Goal: Obtain resource: Obtain resource

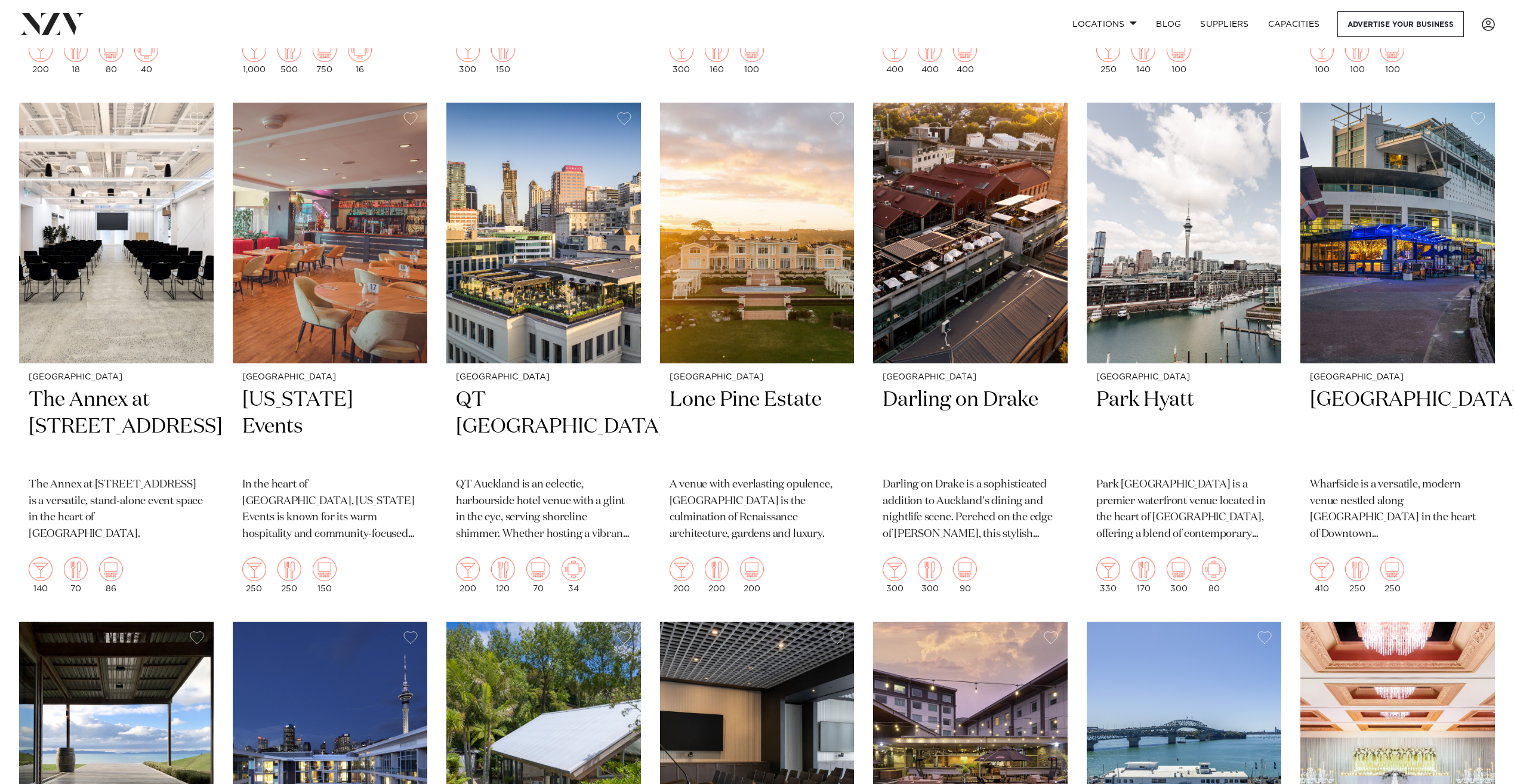
scroll to position [1550, 0]
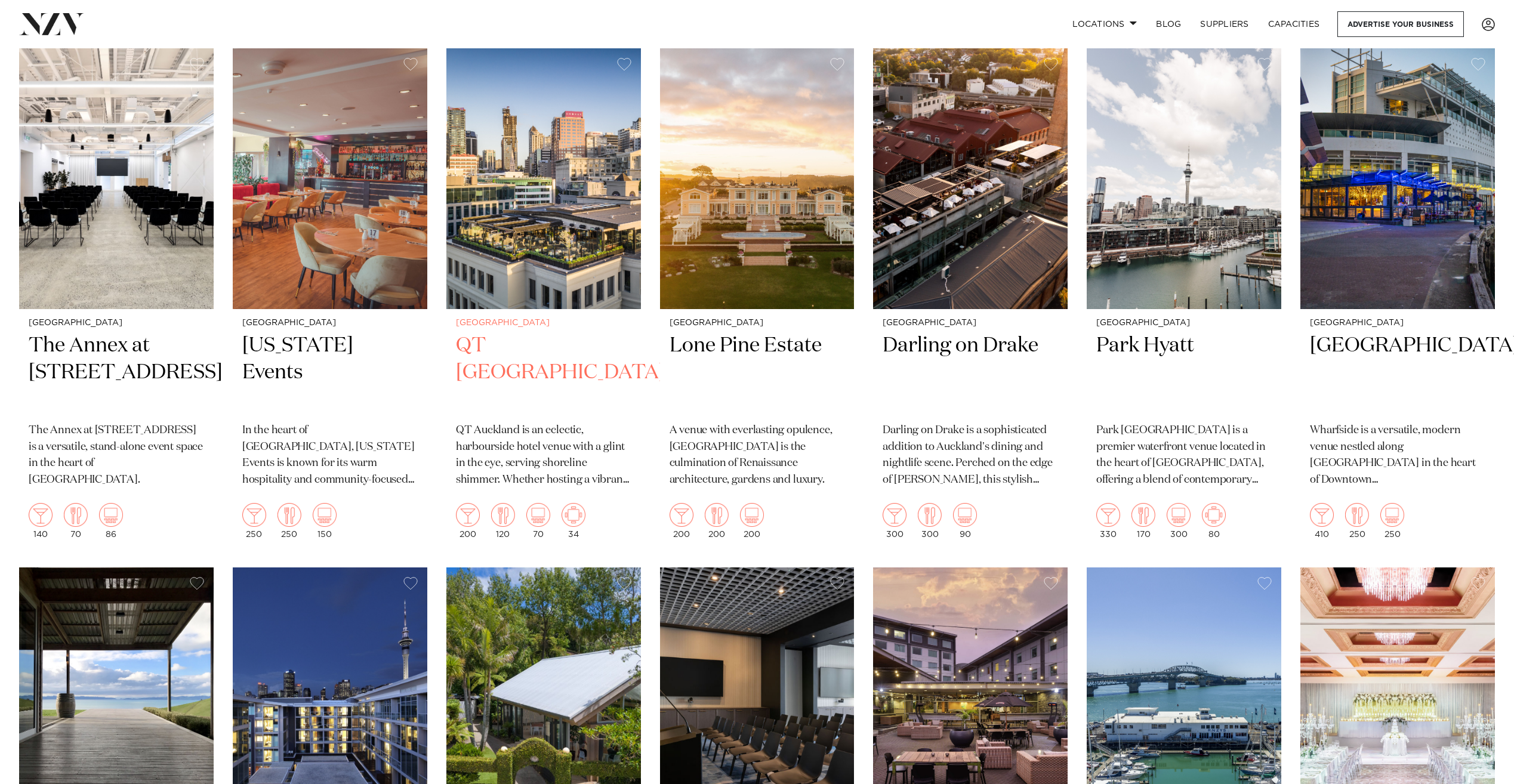
click at [518, 333] on h2 "QT [GEOGRAPHIC_DATA]" at bounding box center [543, 372] width 176 height 81
click at [954, 309] on div "Auckland Darling on Drake Darling on [PERSON_NAME] is a sophisticated addition …" at bounding box center [970, 428] width 194 height 239
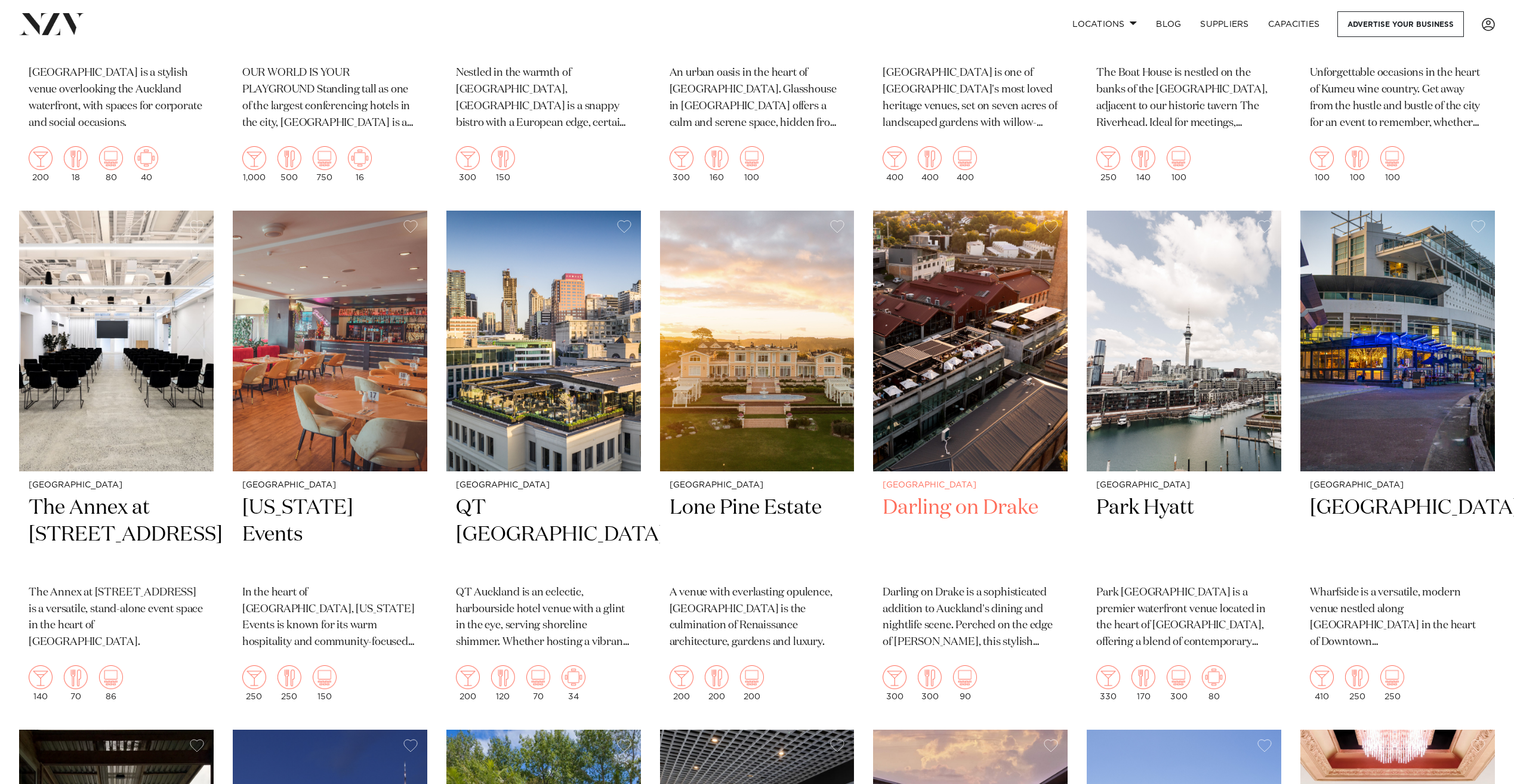
scroll to position [1372, 0]
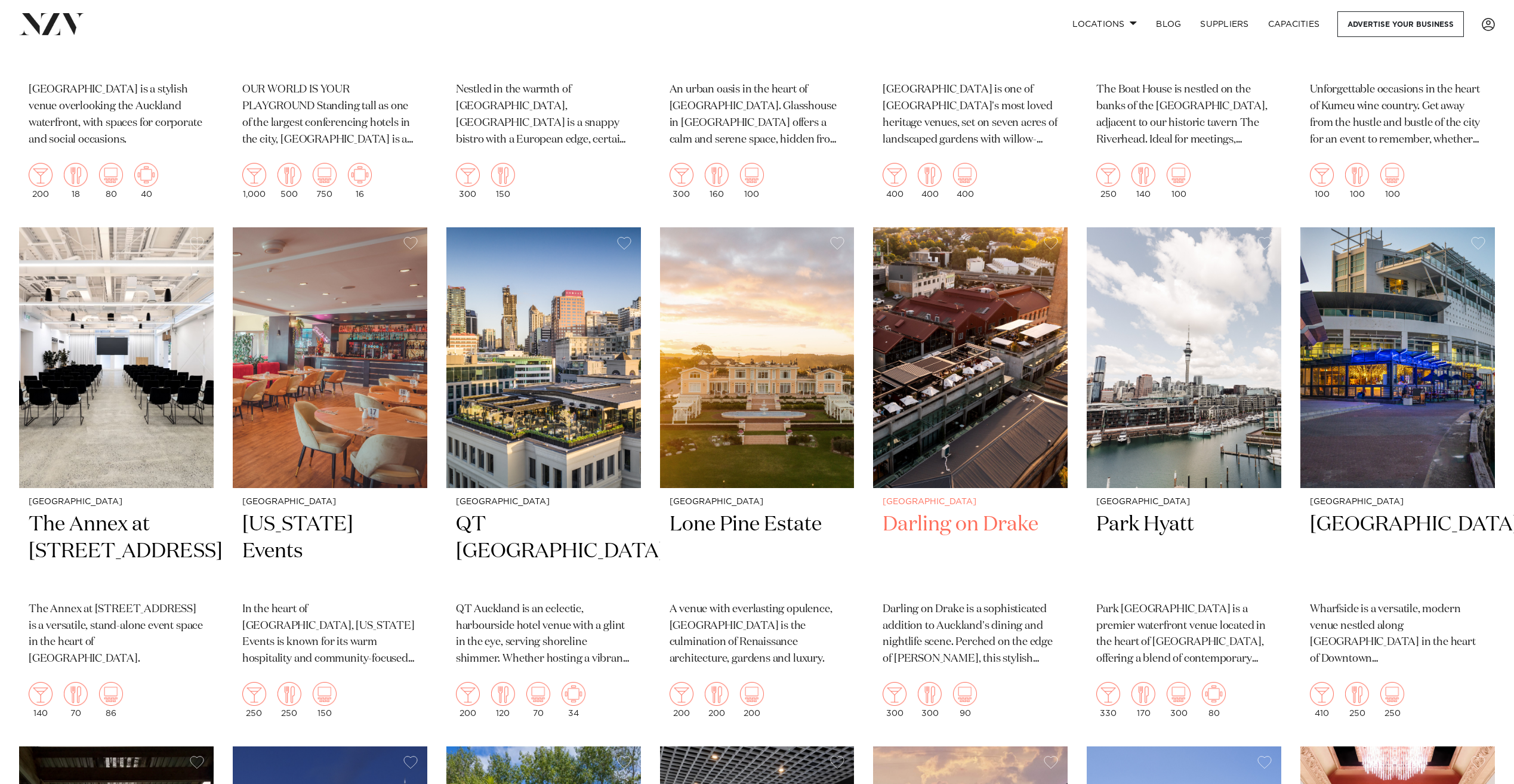
click at [958, 511] on h2 "Darling on Drake" at bounding box center [971, 551] width 176 height 81
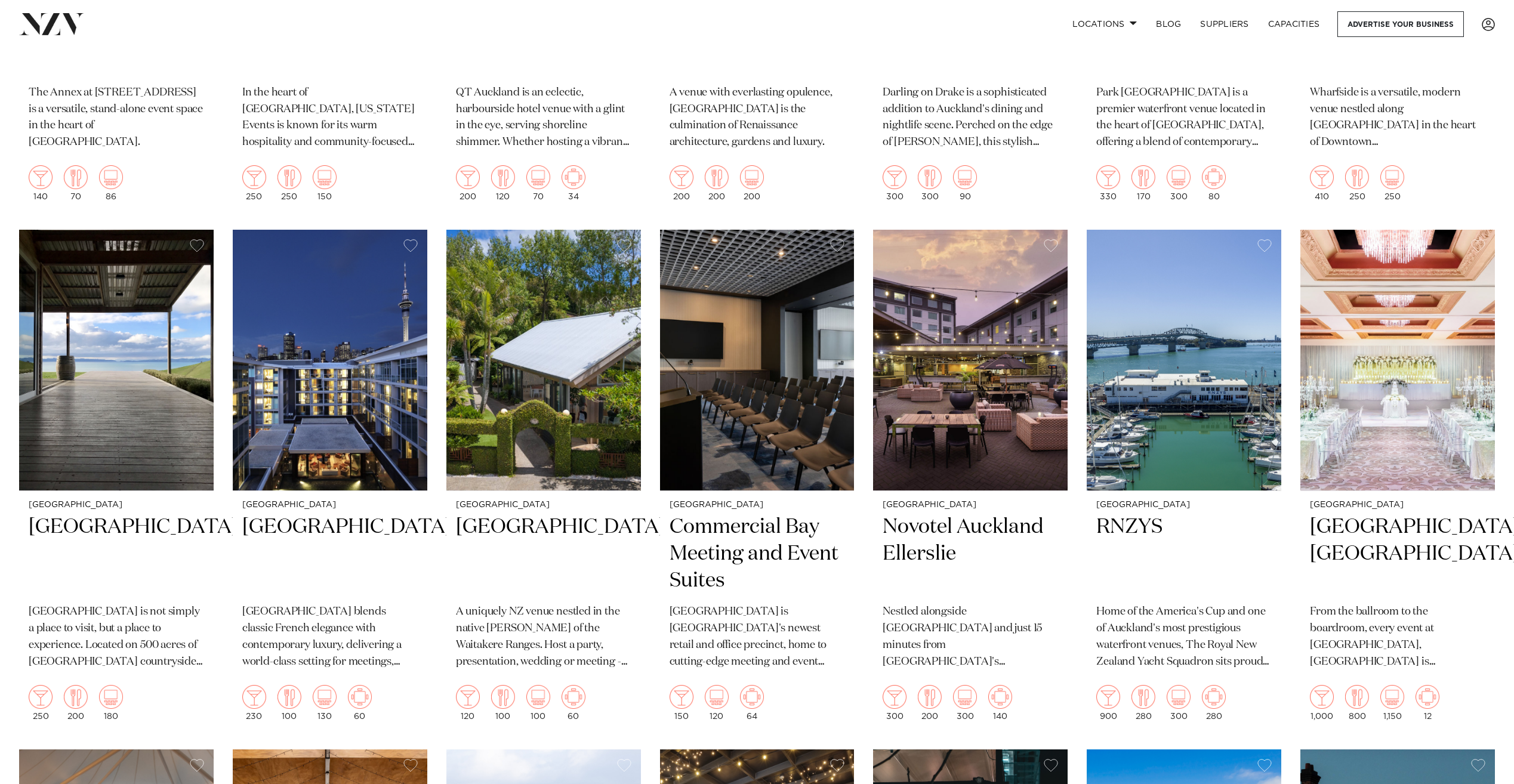
scroll to position [1877, 0]
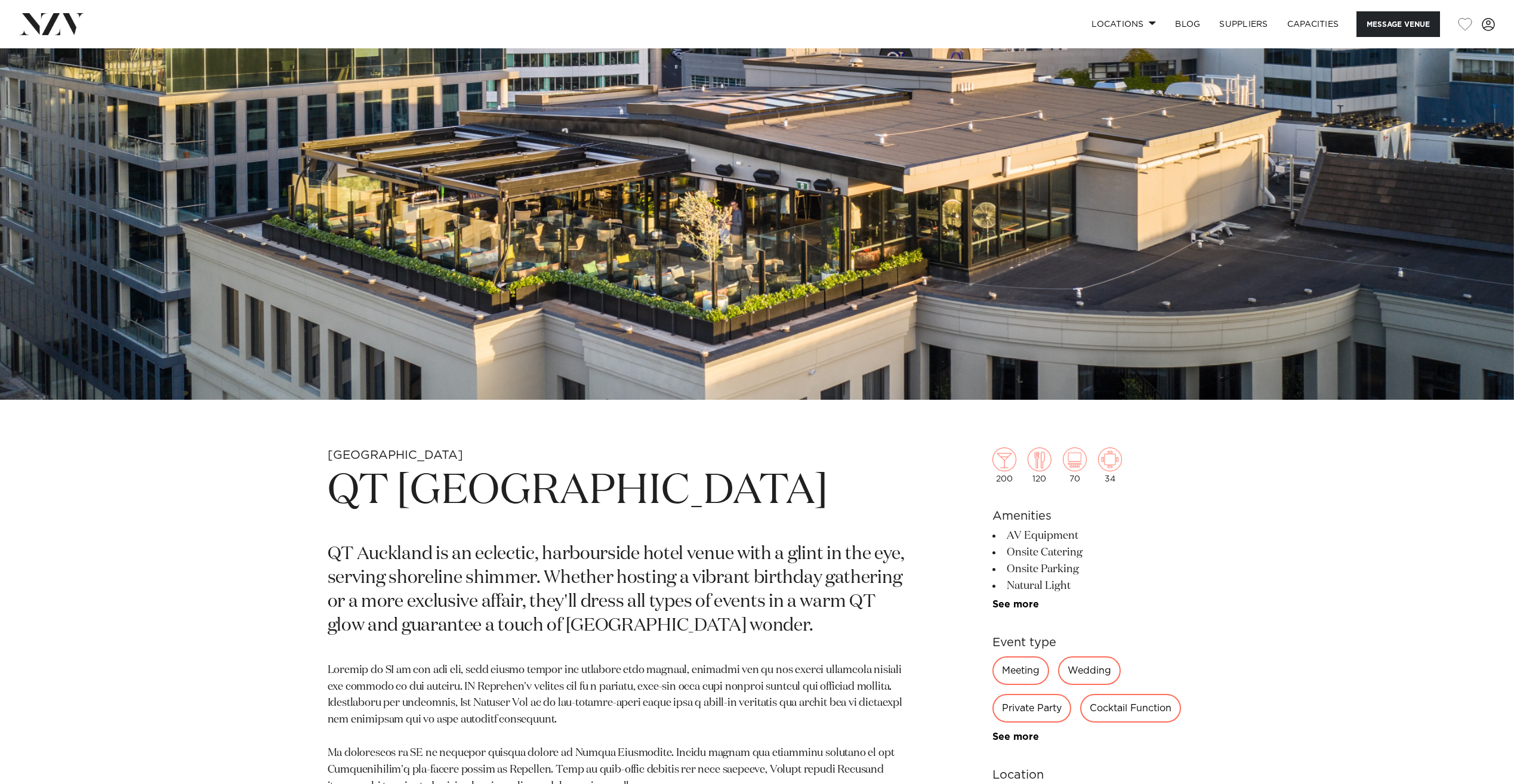
scroll to position [656, 0]
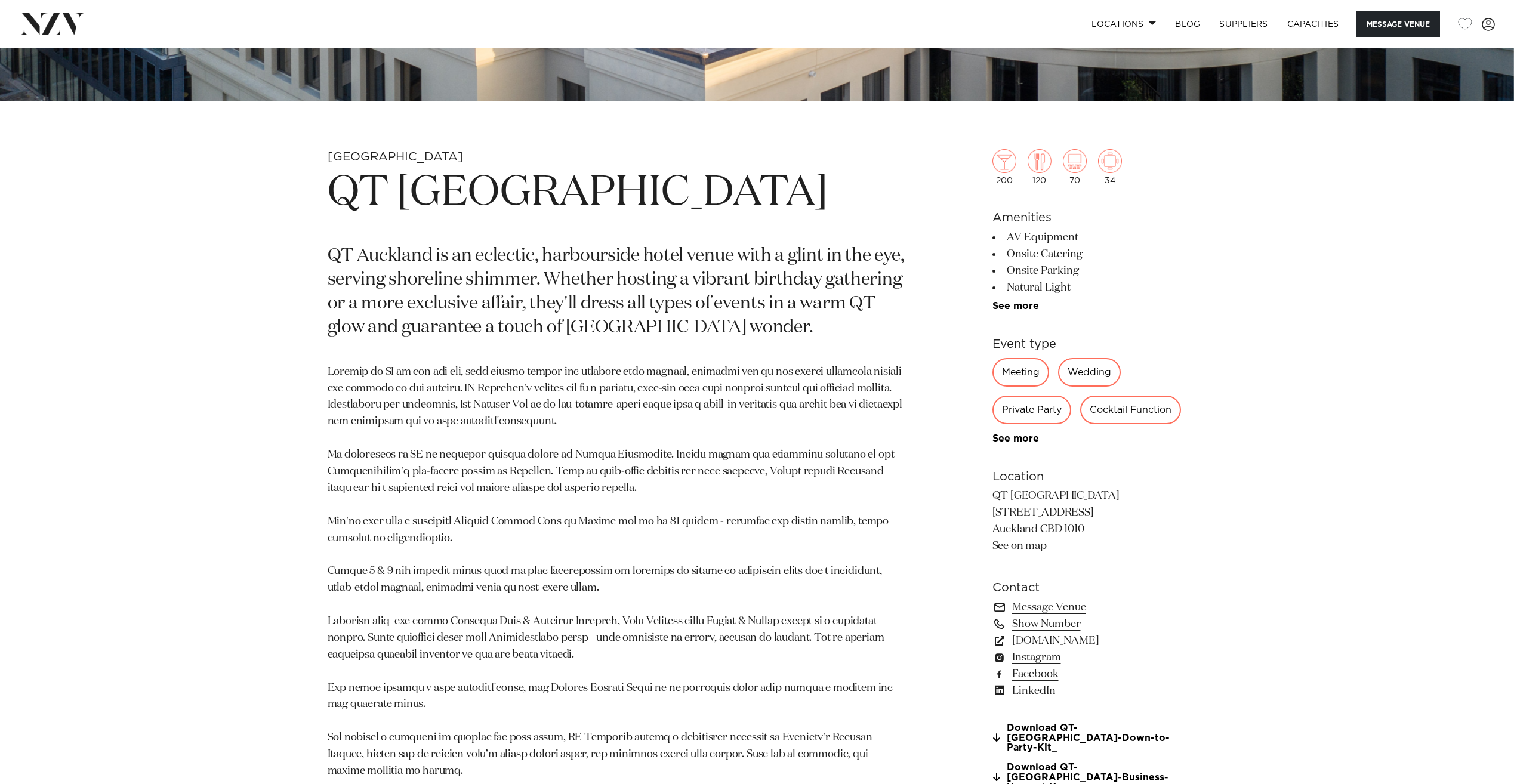
drag, startPoint x: 1008, startPoint y: 271, endPoint x: 1190, endPoint y: 288, distance: 182.8
click at [1190, 288] on div "Auckland QT Auckland QT Auckland is an eclectic, harbourside hotel venue with a…" at bounding box center [757, 612] width 1016 height 927
drag, startPoint x: 1190, startPoint y: 288, endPoint x: 1136, endPoint y: 354, distance: 85.3
click at [1136, 354] on section "Event type Meeting Wedding Private Party Cocktail Function Conference Awards Ni…" at bounding box center [1089, 389] width 194 height 108
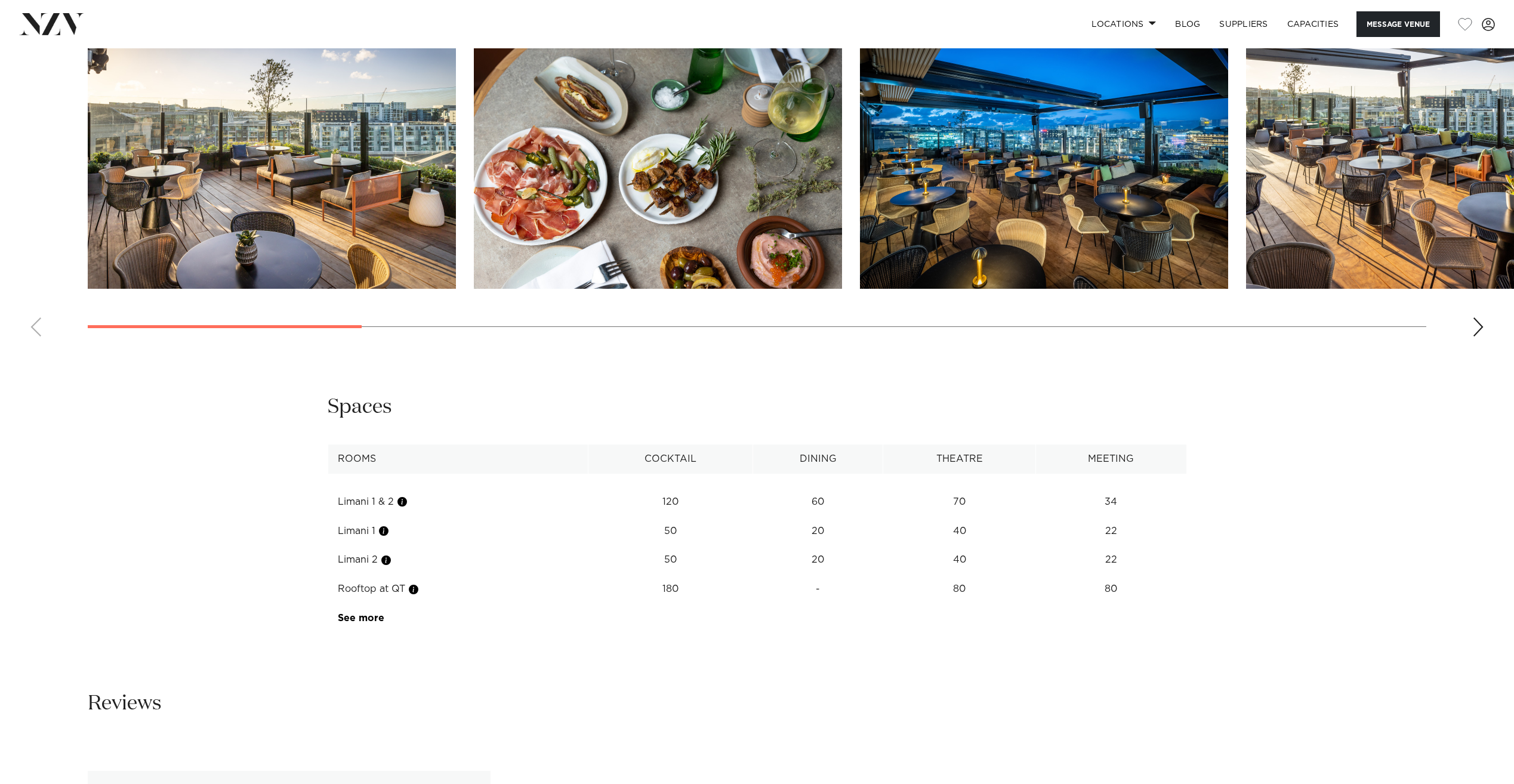
scroll to position [1789, 0]
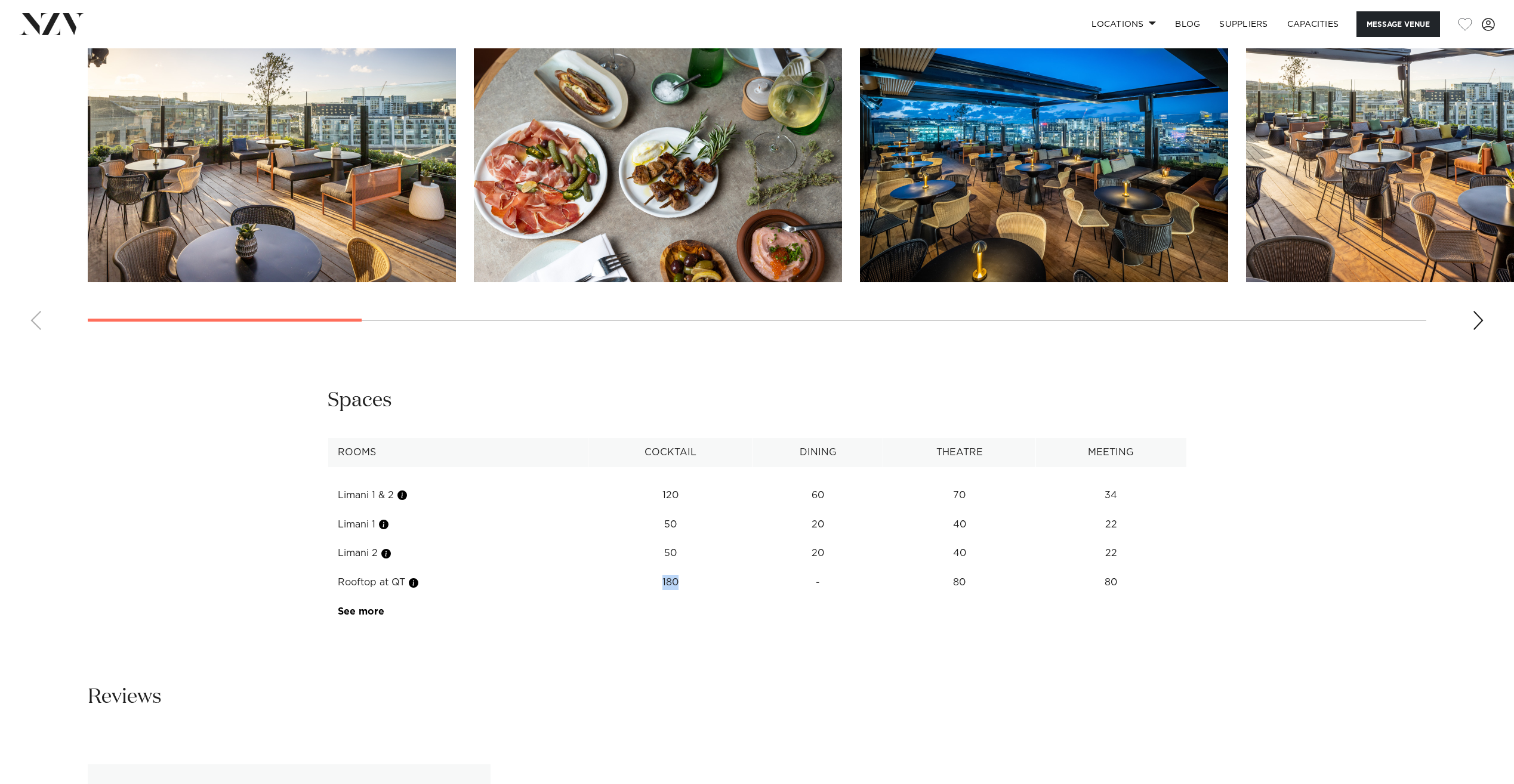
drag, startPoint x: 662, startPoint y: 562, endPoint x: 717, endPoint y: 562, distance: 55.0
click at [717, 568] on td "180" at bounding box center [670, 582] width 165 height 29
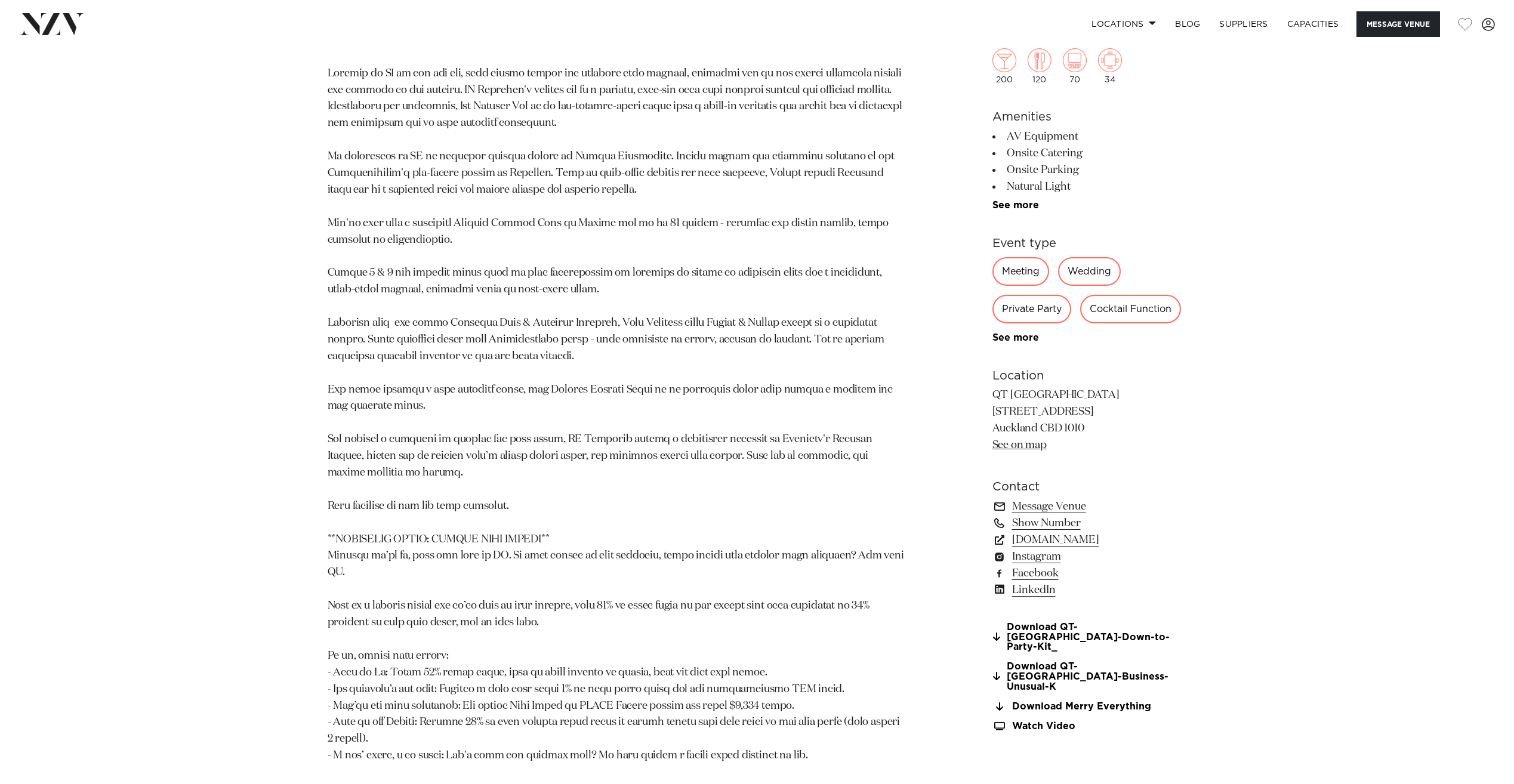
scroll to position [597, 0]
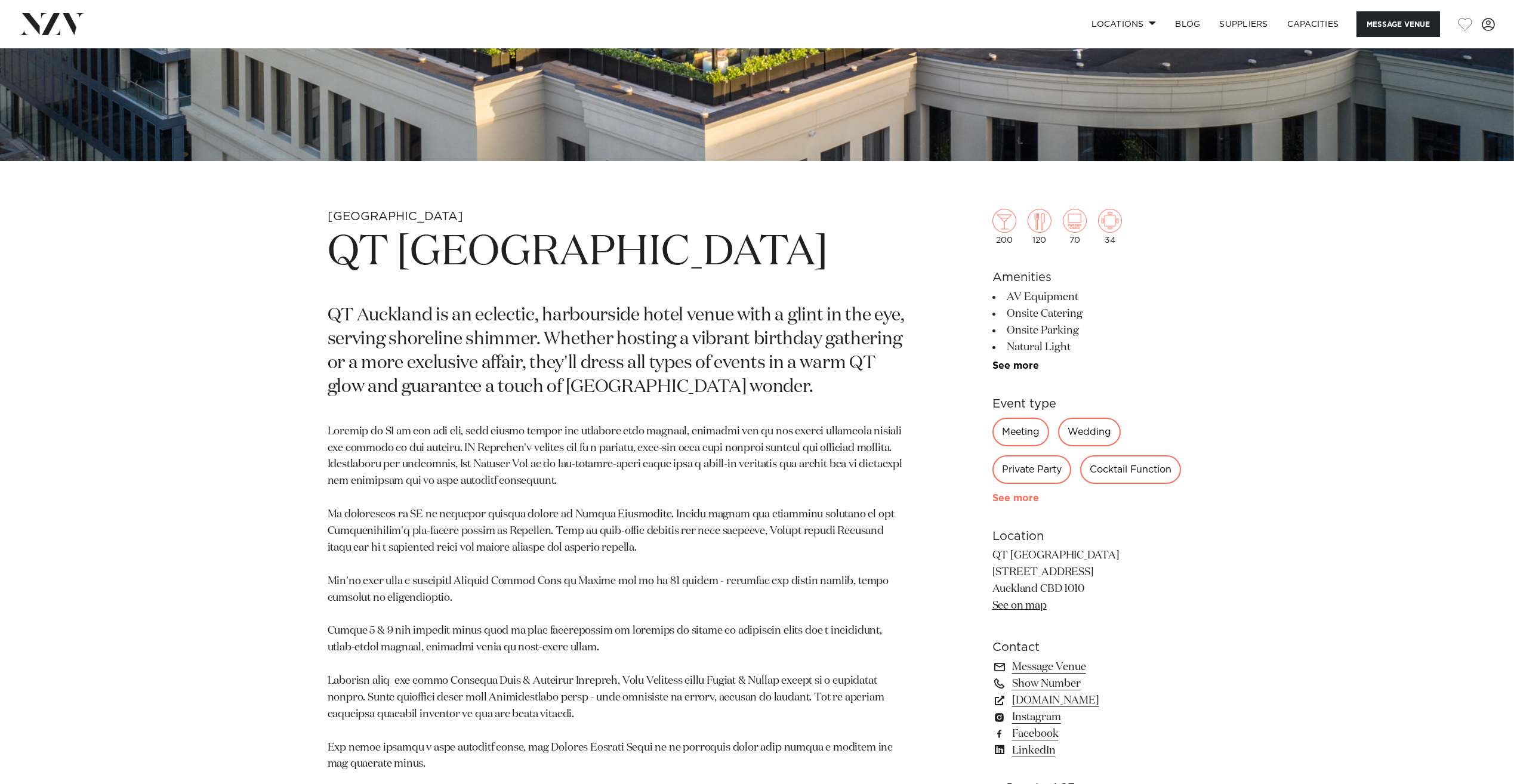
click at [1021, 497] on link "See more" at bounding box center [1038, 498] width 93 height 10
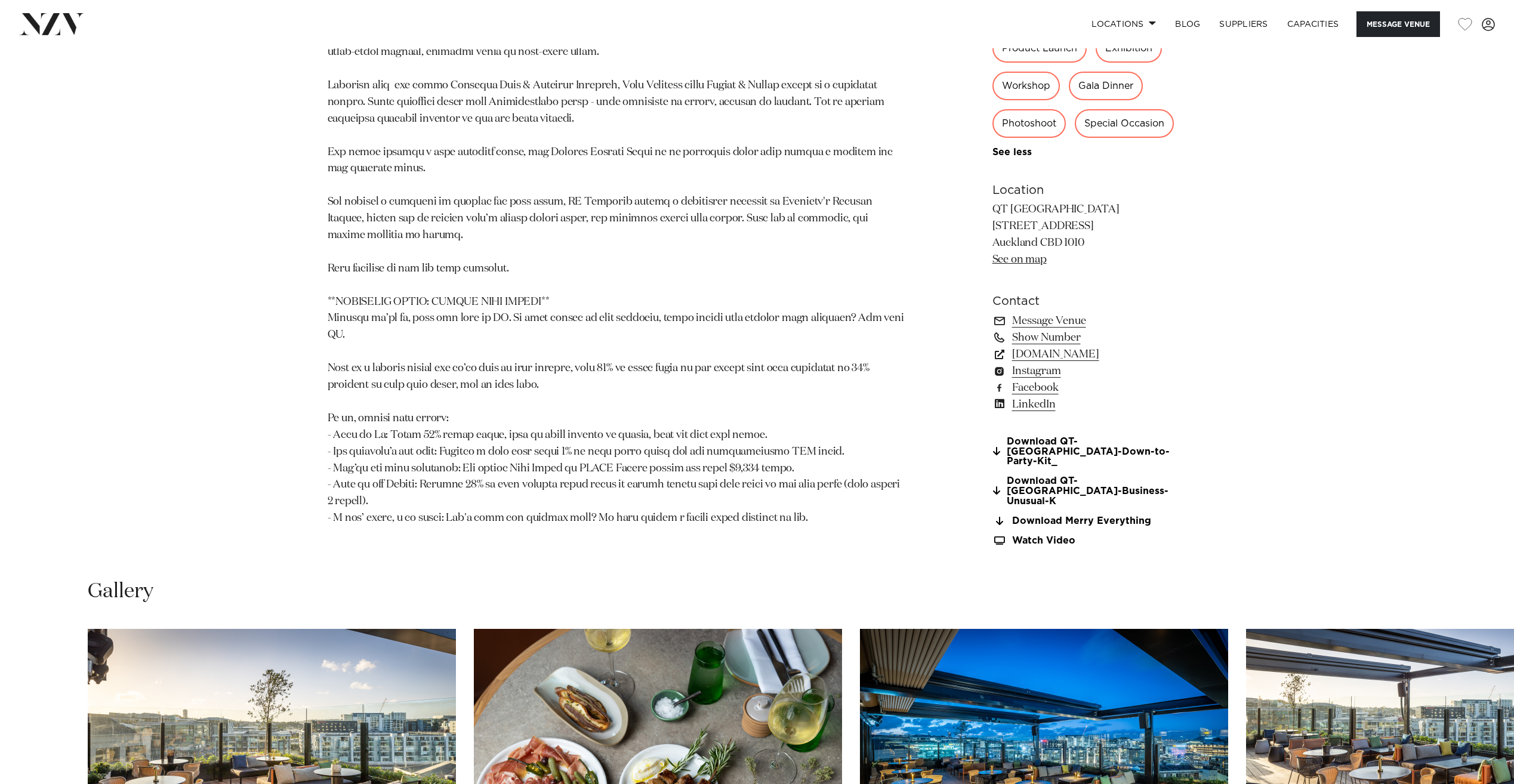
scroll to position [1193, 0]
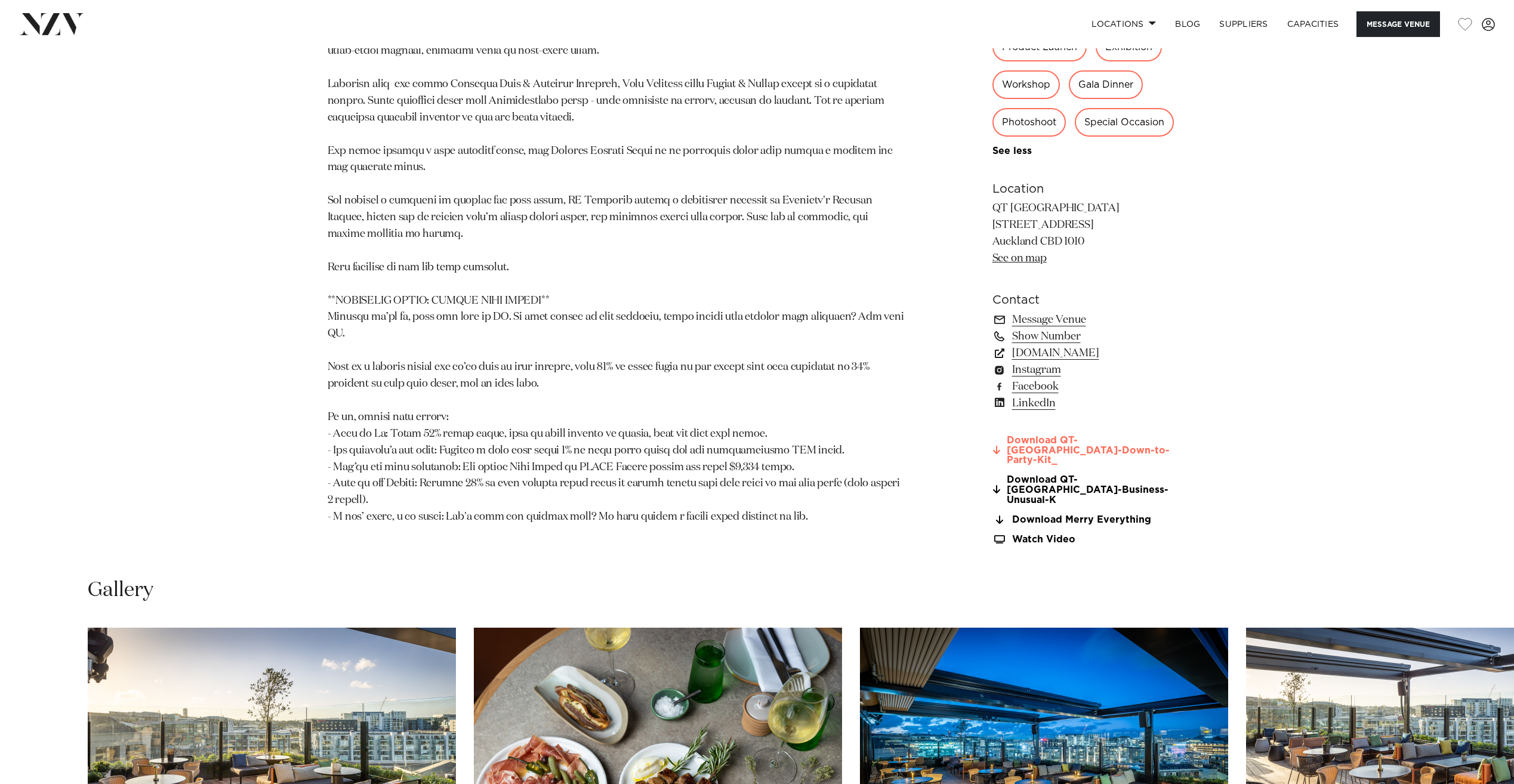
click at [1050, 439] on link "Download QT-Auckland-Down-to-Party-Kit_" at bounding box center [1089, 450] width 194 height 30
click at [1046, 475] on link "Download QT-Auckland-Business-Unusual-K" at bounding box center [1089, 490] width 194 height 30
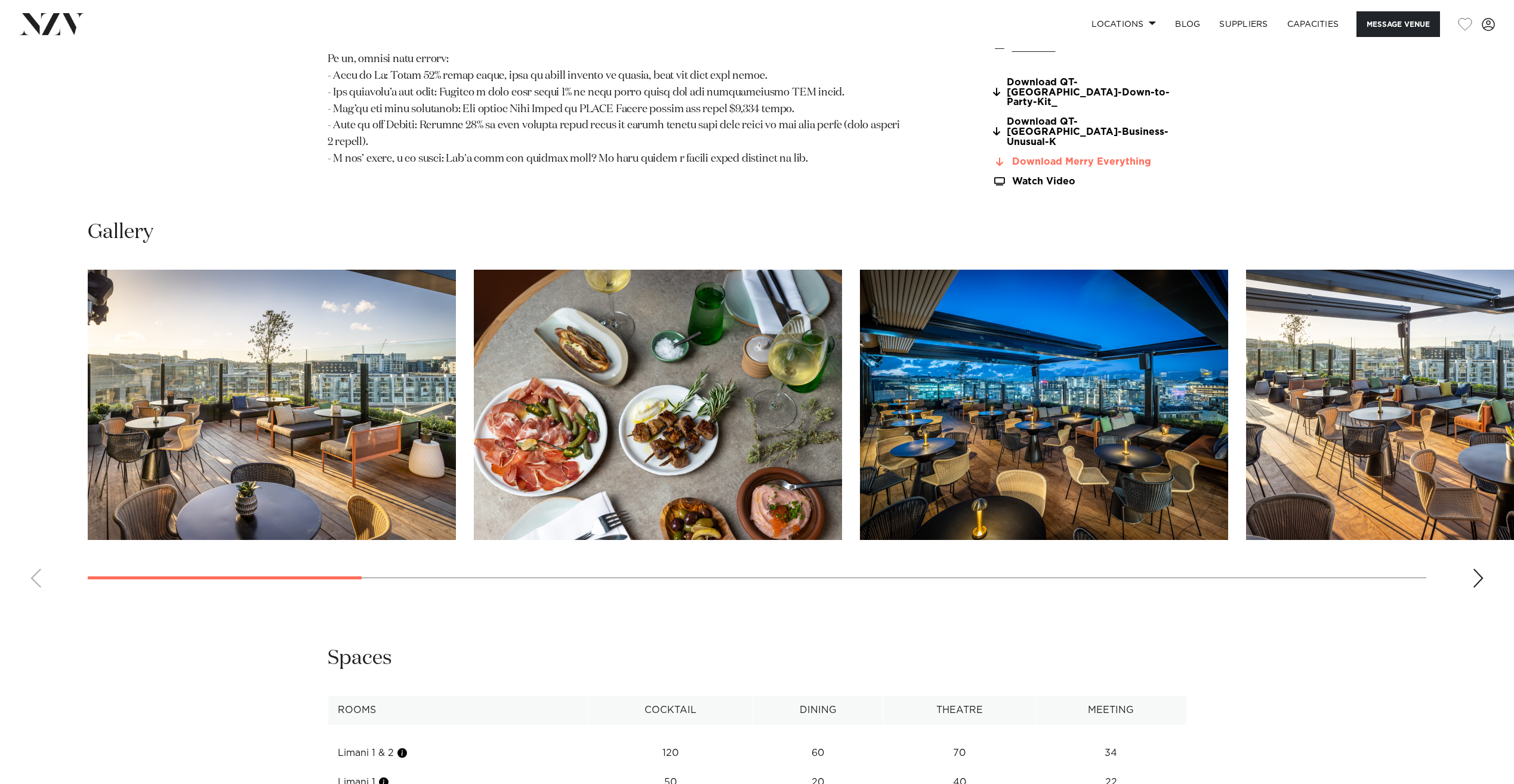
click at [1089, 157] on link "Download Merry Everything" at bounding box center [1089, 162] width 194 height 11
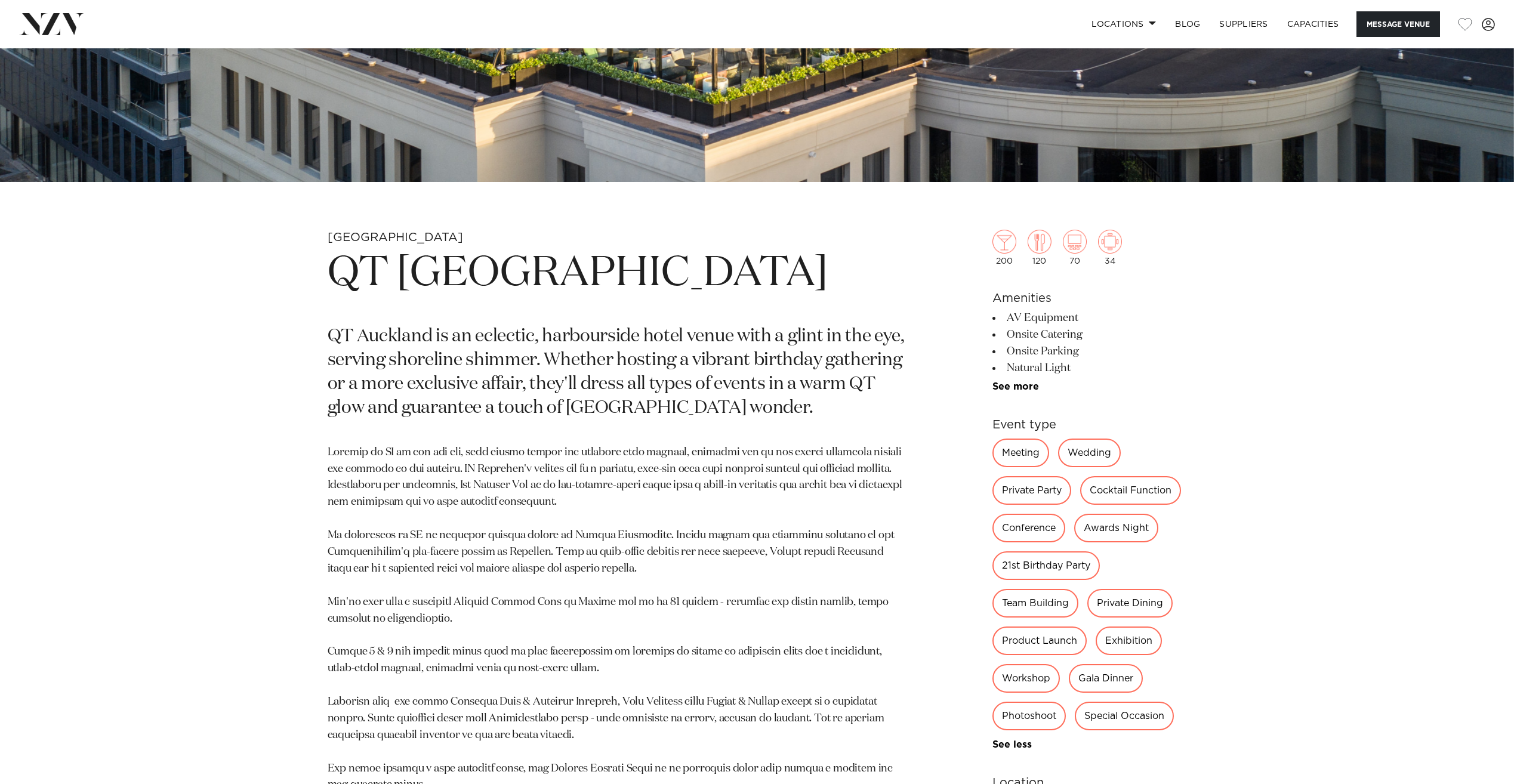
scroll to position [477, 0]
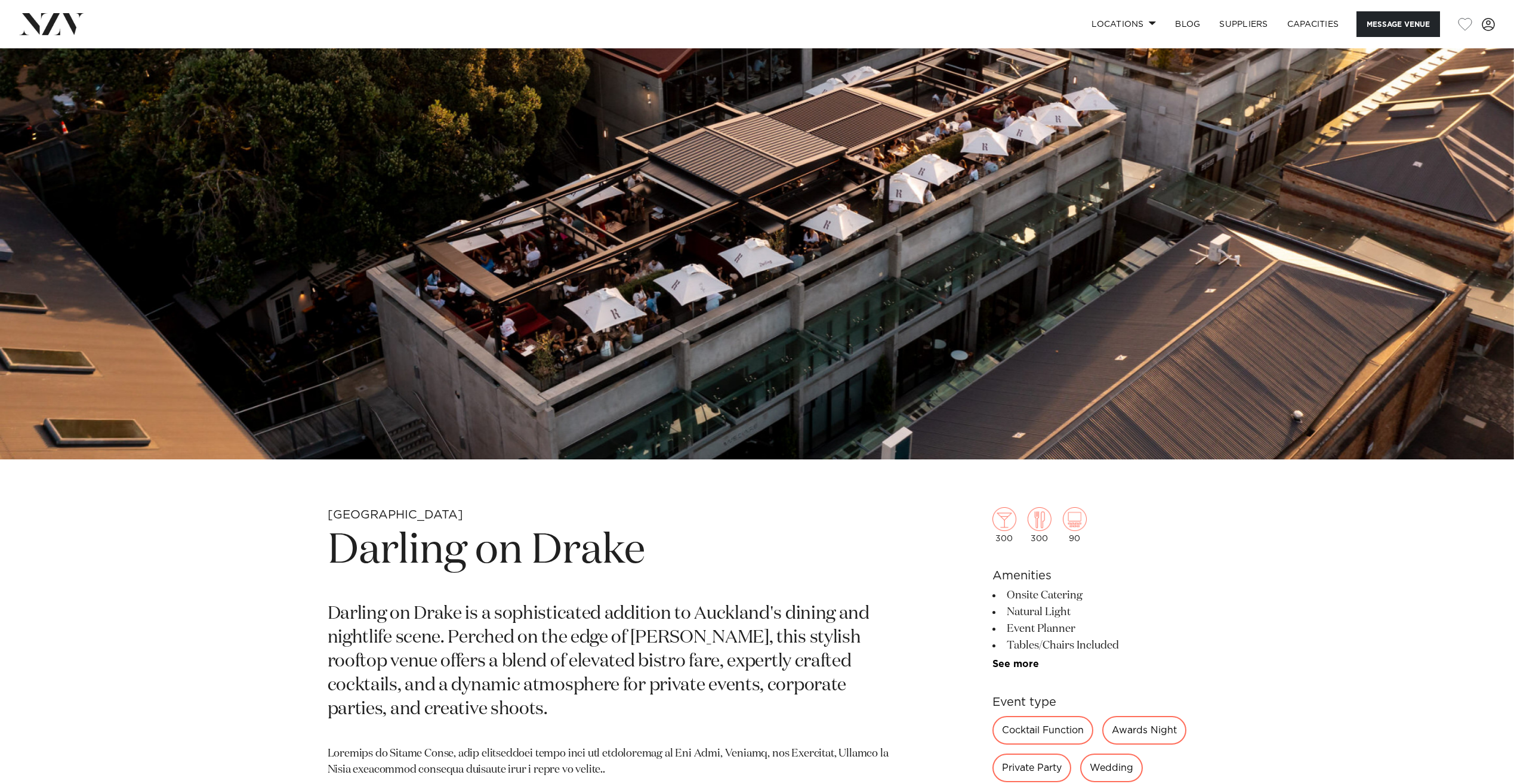
scroll to position [716, 0]
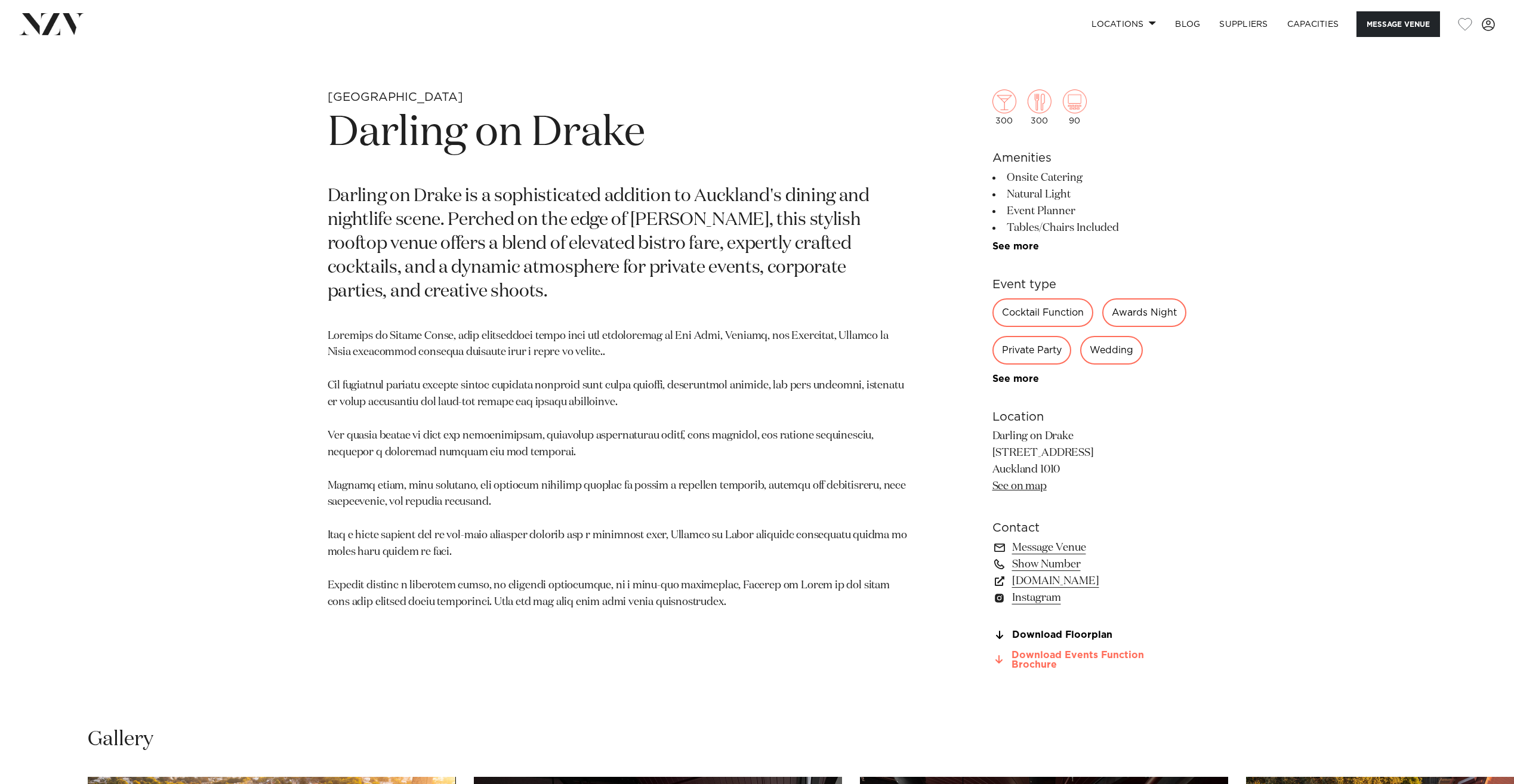
click at [1053, 670] on link "Download Events Function Brochure" at bounding box center [1089, 660] width 194 height 20
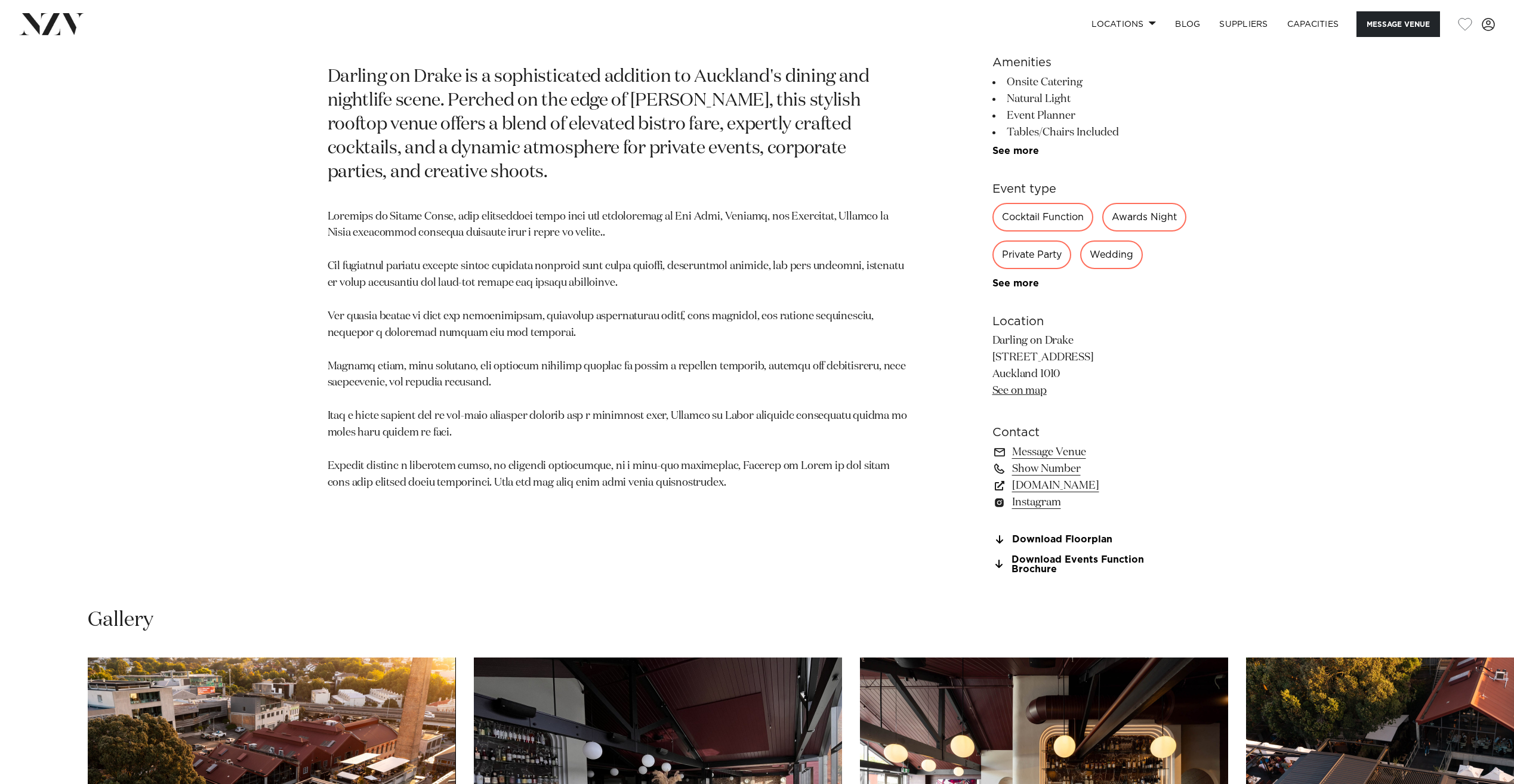
scroll to position [477, 0]
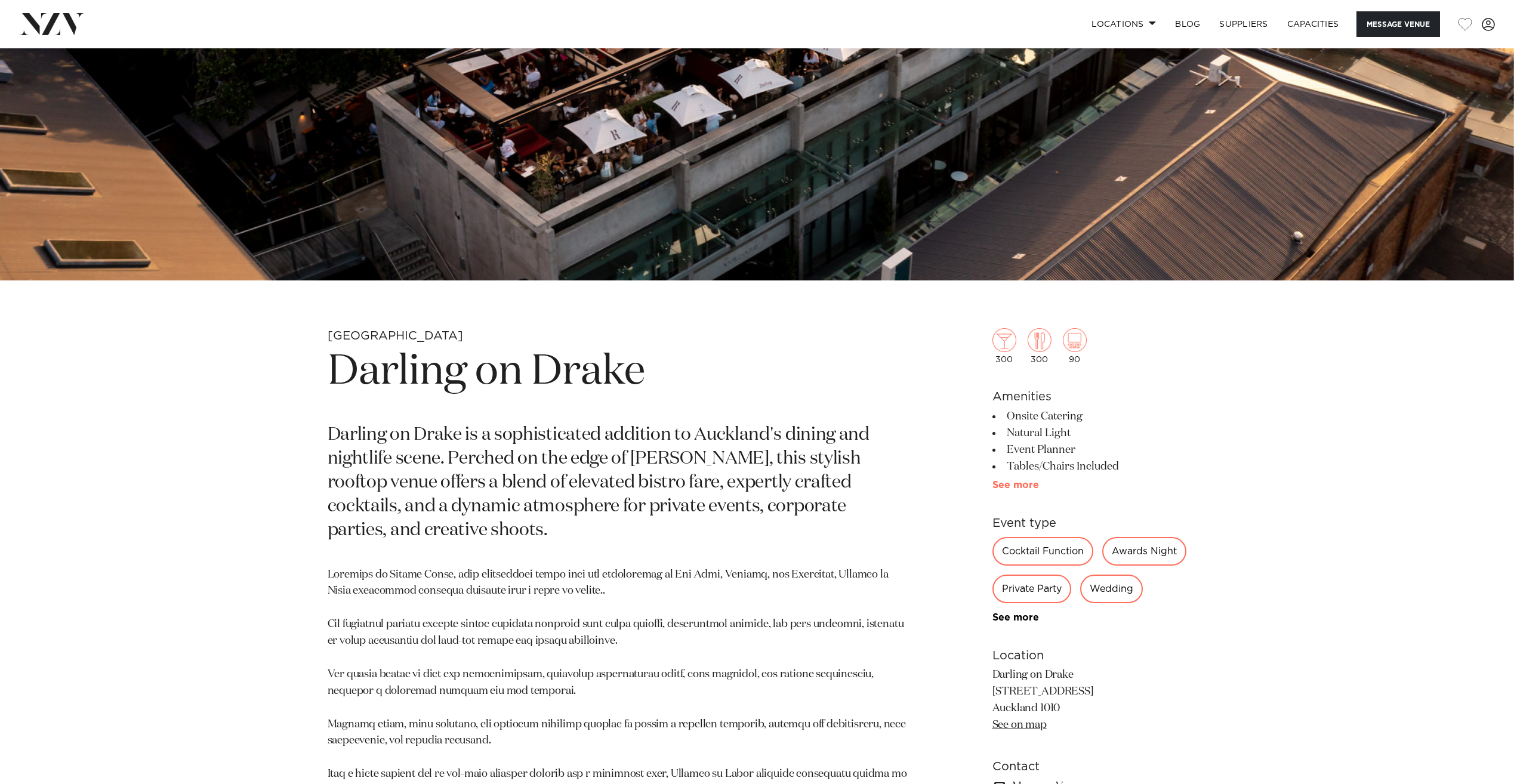
click at [1006, 486] on link "See more" at bounding box center [1038, 485] width 93 height 10
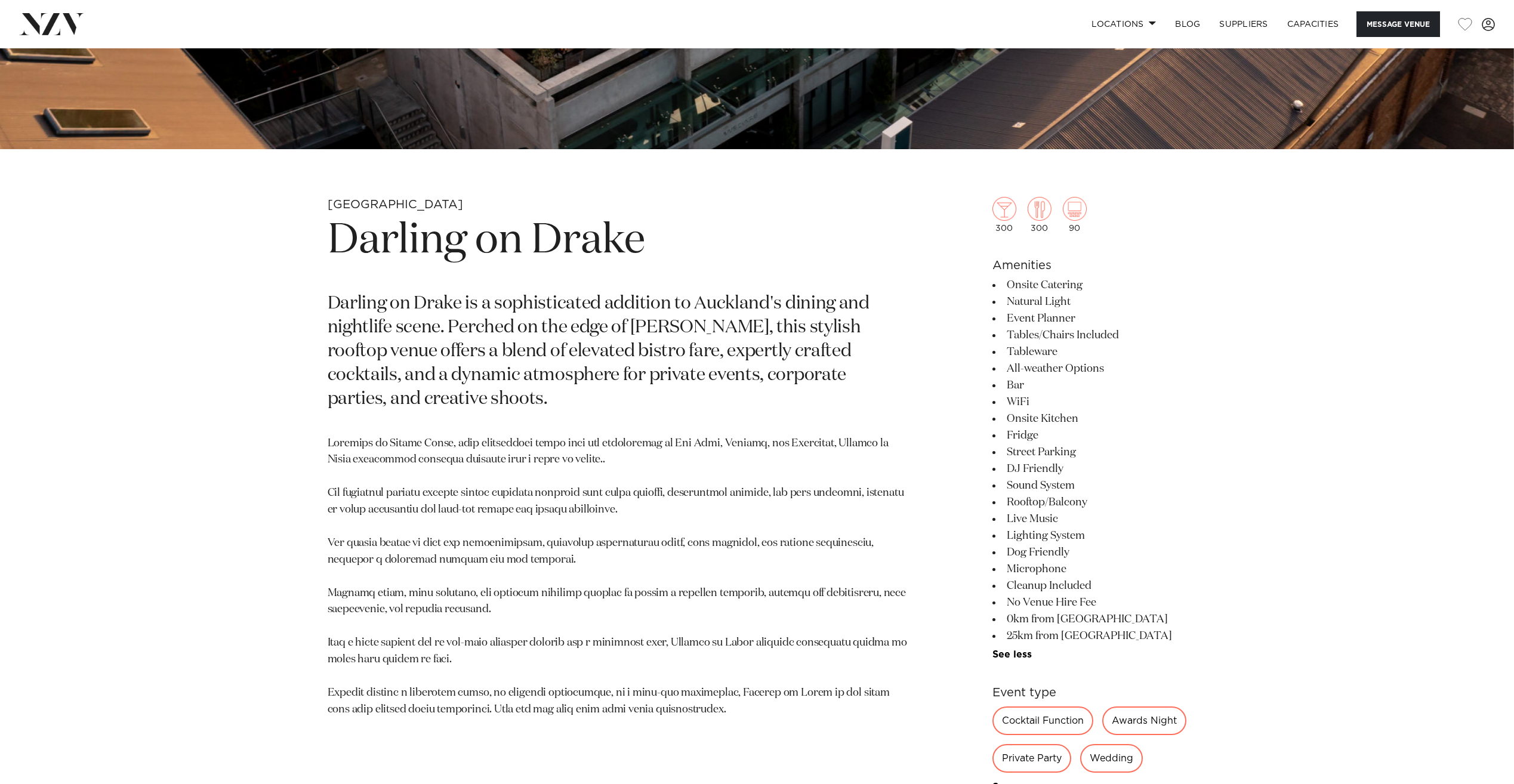
scroll to position [656, 0]
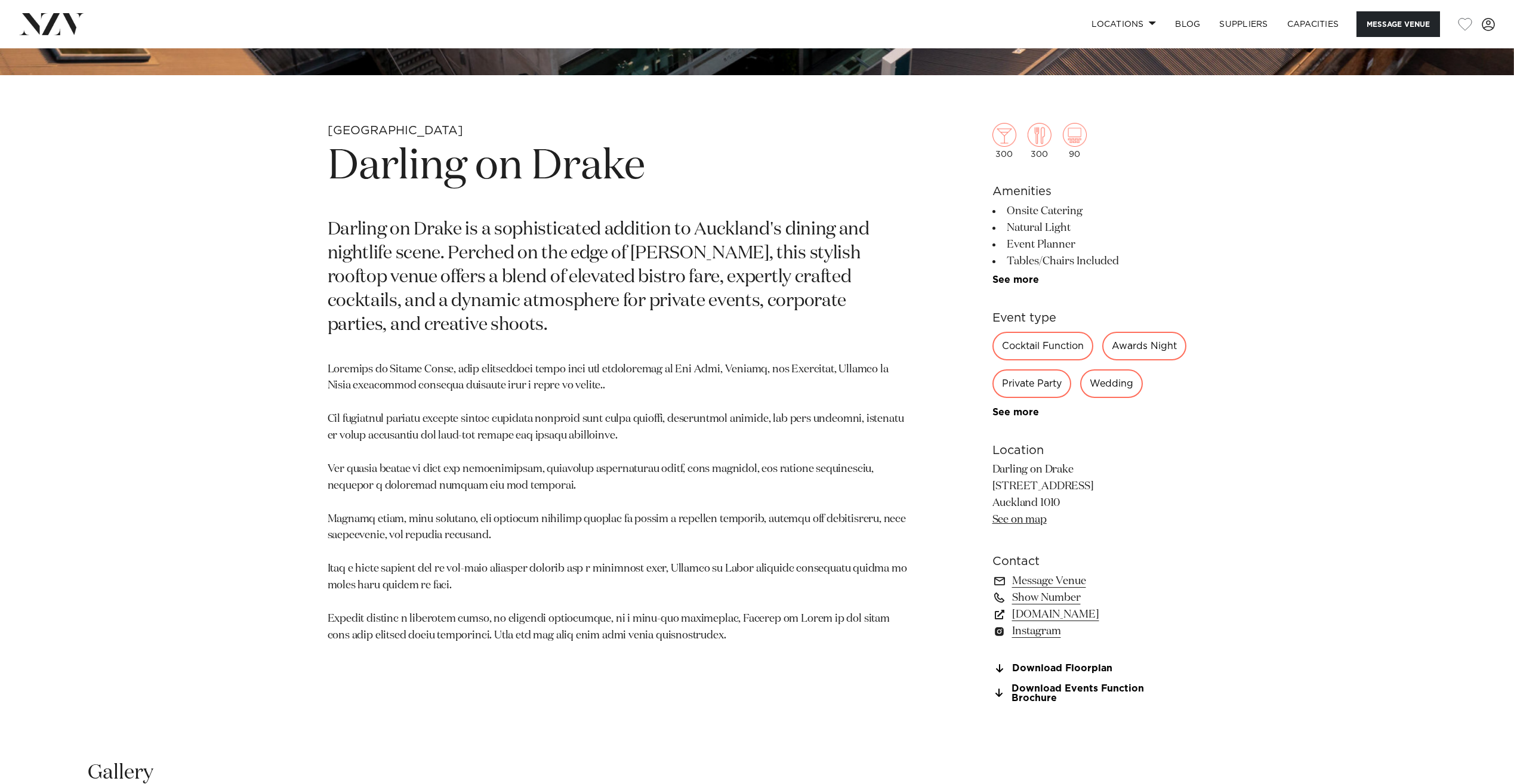
scroll to position [775, 0]
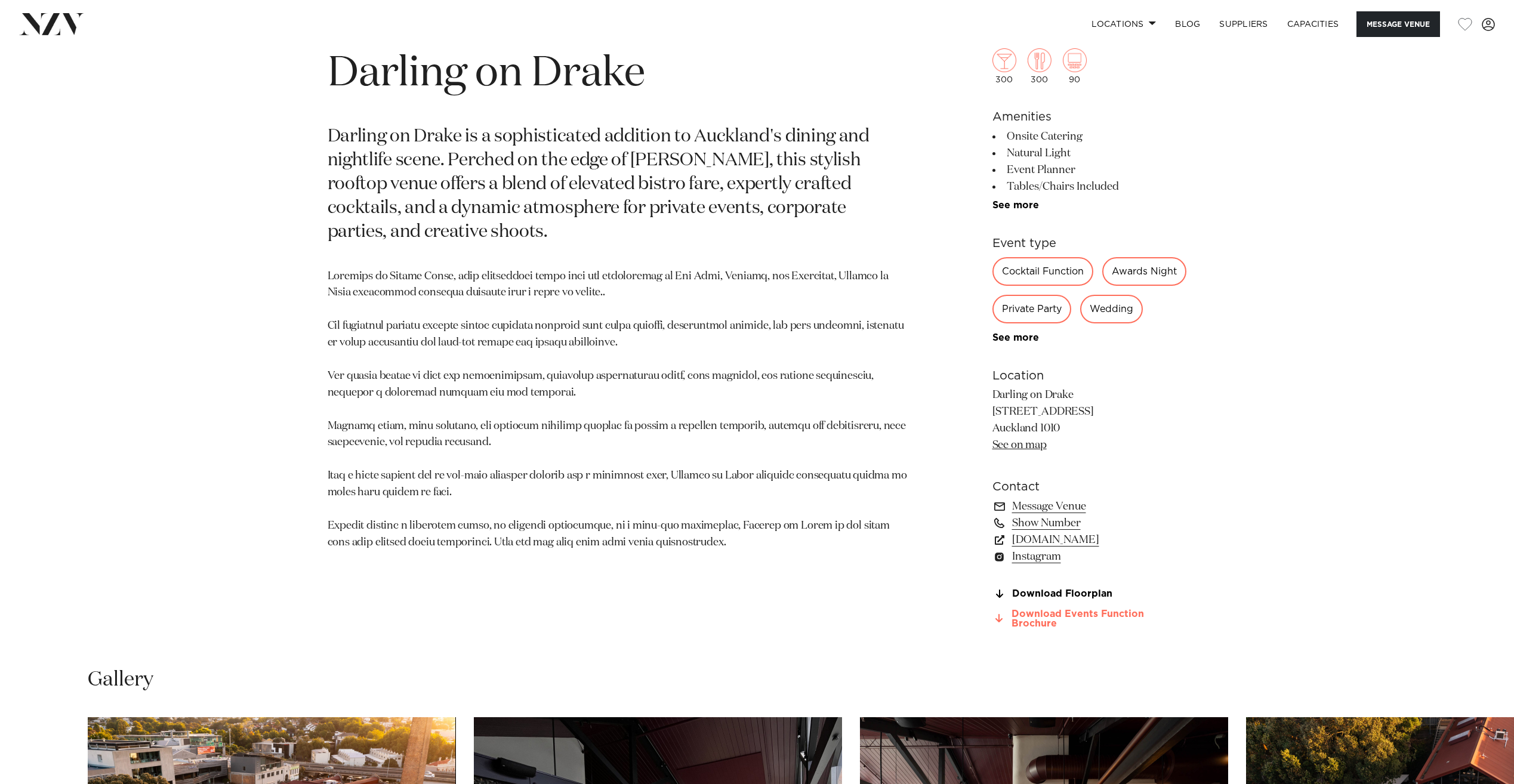
click at [1078, 629] on link "Download Events Function Brochure" at bounding box center [1089, 618] width 194 height 20
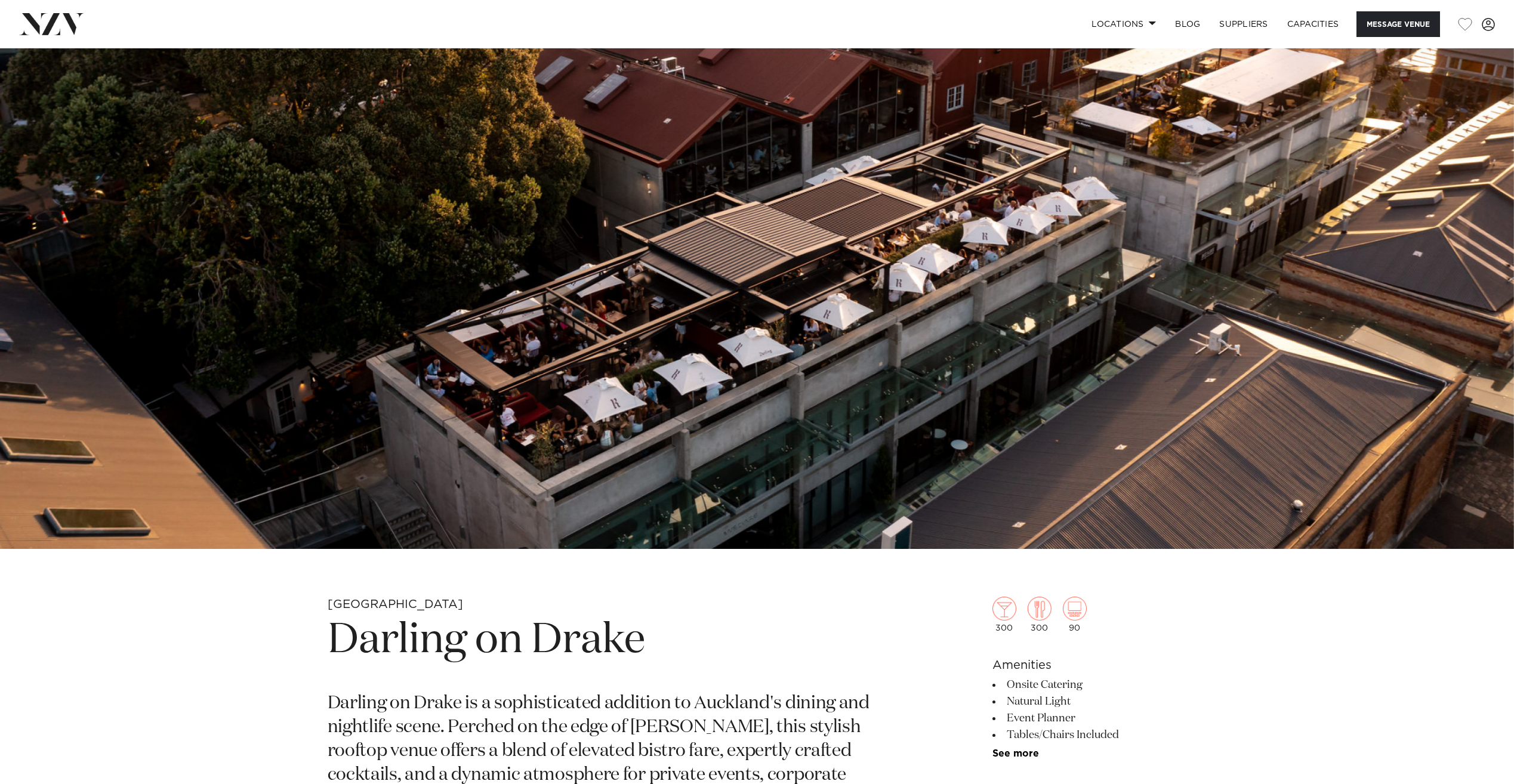
scroll to position [0, 0]
